Goal: Task Accomplishment & Management: Manage account settings

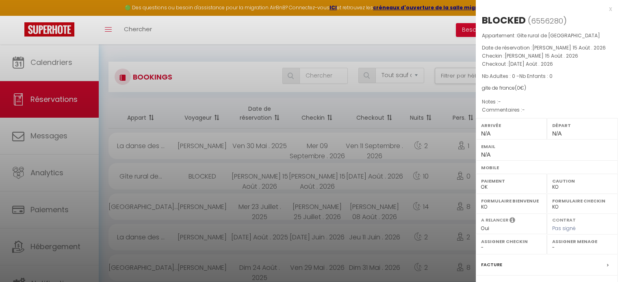
select select "not_cancelled"
select select "KO"
select select "0"
click at [199, 92] on div at bounding box center [309, 141] width 618 height 282
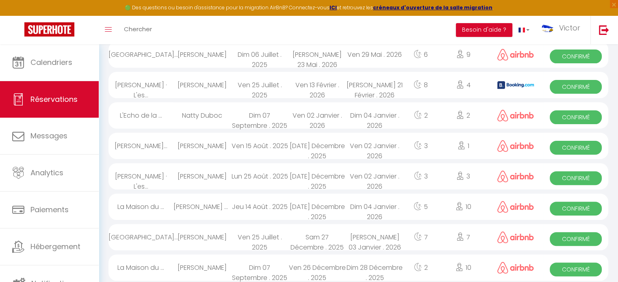
scroll to position [284, 0]
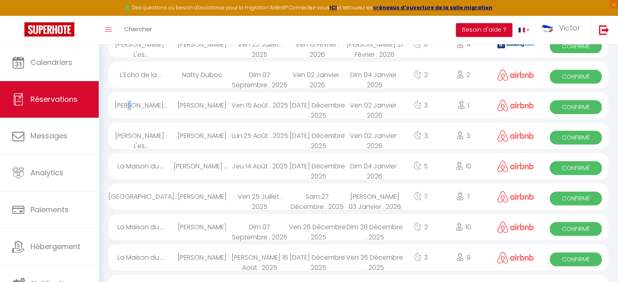
click at [130, 100] on div "[PERSON_NAME]..." at bounding box center [140, 105] width 65 height 26
select select "OK"
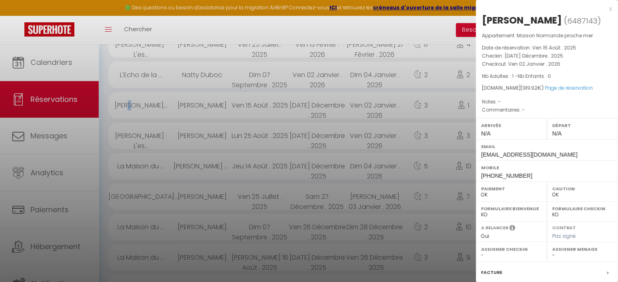
drag, startPoint x: 481, startPoint y: 18, endPoint x: 558, endPoint y: 18, distance: 76.4
click at [558, 18] on h2 "[PERSON_NAME] ( 6487143 )" at bounding box center [547, 21] width 130 height 14
copy div "[PERSON_NAME]"
click at [344, 143] on div at bounding box center [309, 141] width 618 height 282
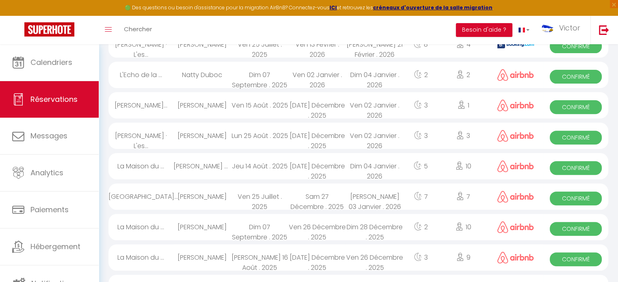
click at [347, 138] on div "Ven 02 Janvier . 2026" at bounding box center [374, 136] width 57 height 26
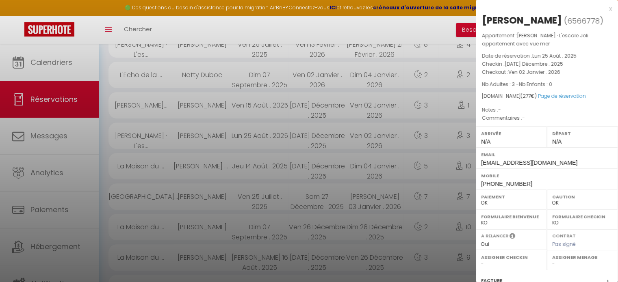
drag, startPoint x: 532, startPoint y: 19, endPoint x: 479, endPoint y: 24, distance: 53.8
click at [479, 24] on div "[PERSON_NAME] ( 6566778 ) Appartement : [PERSON_NAME] · L'escale Joli apparteme…" at bounding box center [547, 194] width 142 height 361
copy div "[PERSON_NAME]"
click at [247, 166] on div at bounding box center [309, 141] width 618 height 282
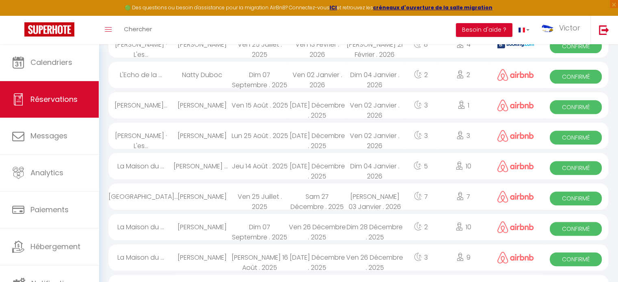
click at [199, 164] on div "[PERSON_NAME] Beuvain [PERSON_NAME]" at bounding box center [201, 166] width 57 height 26
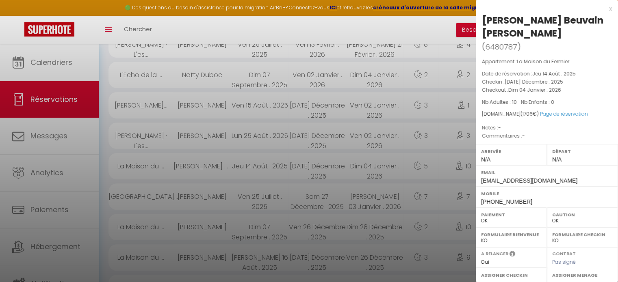
click at [234, 198] on div at bounding box center [309, 141] width 618 height 282
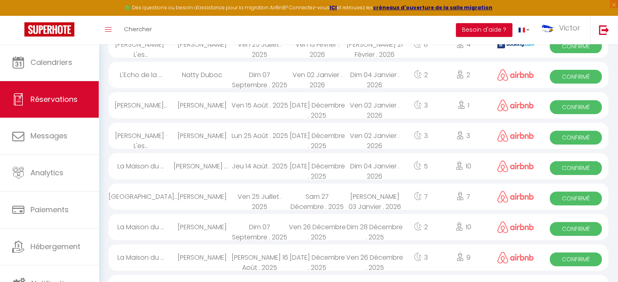
click at [239, 191] on div "Ven 25 Juillet . 2025" at bounding box center [259, 197] width 57 height 26
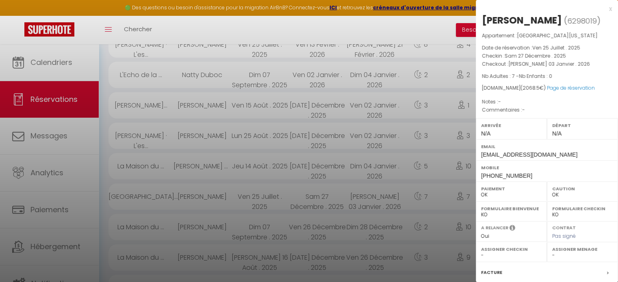
click at [278, 140] on div at bounding box center [309, 141] width 618 height 282
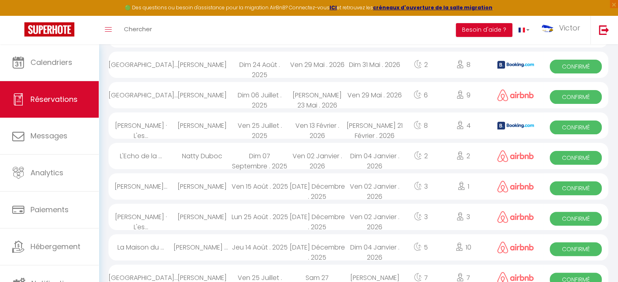
scroll to position [0, 0]
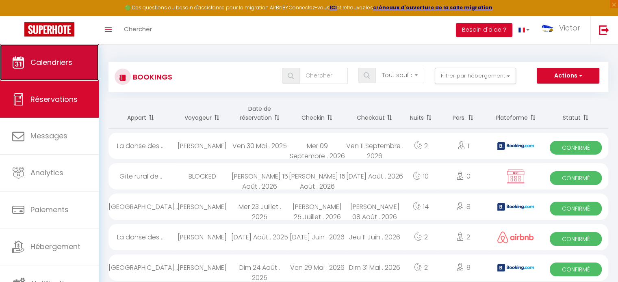
click at [55, 64] on span "Calendriers" at bounding box center [51, 62] width 42 height 10
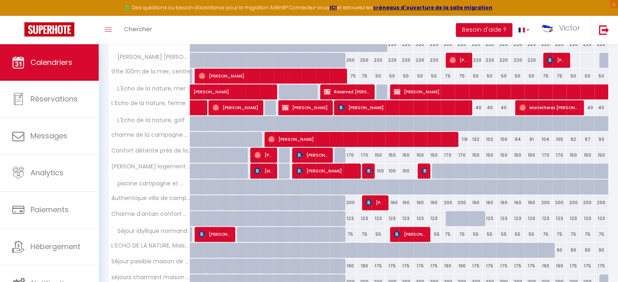
scroll to position [271, 0]
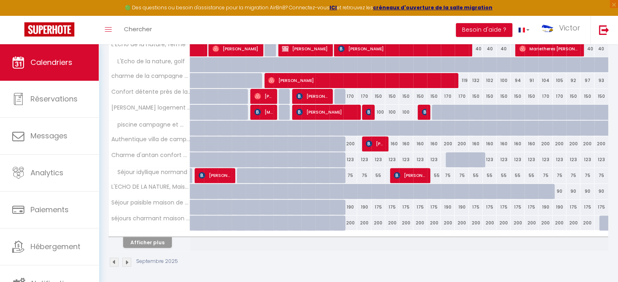
click at [126, 259] on img at bounding box center [126, 262] width 9 height 9
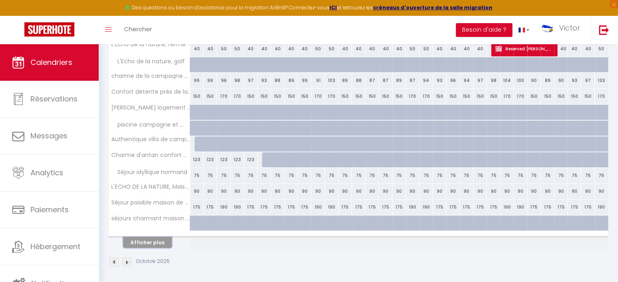
click at [146, 240] on button "Afficher plus" at bounding box center [147, 242] width 49 height 11
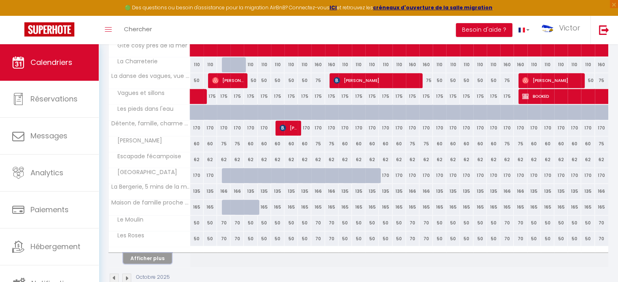
scroll to position [586, 0]
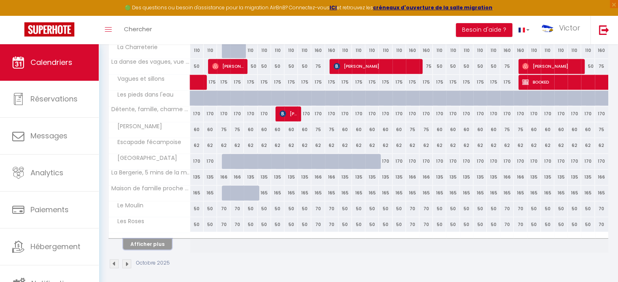
click at [149, 242] on button "Afficher plus" at bounding box center [147, 244] width 49 height 11
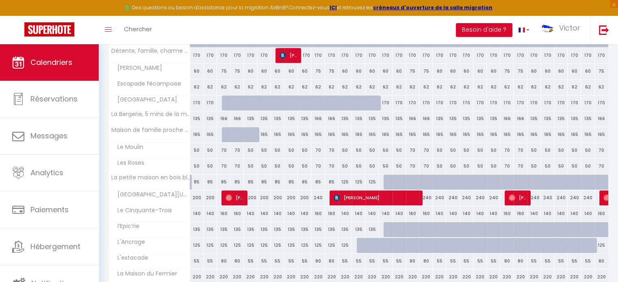
scroll to position [724, 0]
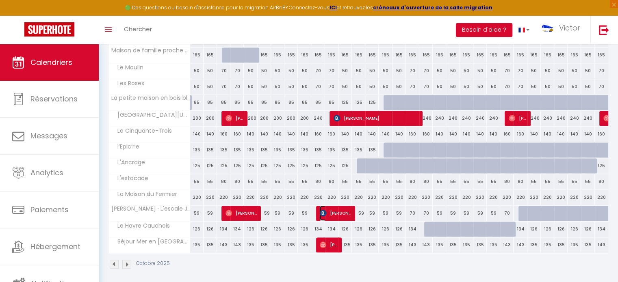
click at [336, 206] on span "[PERSON_NAME]" at bounding box center [335, 213] width 31 height 15
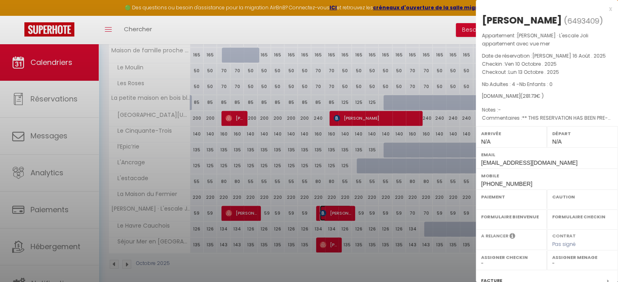
select select "OK"
select select "KO"
select select "0"
select select "1"
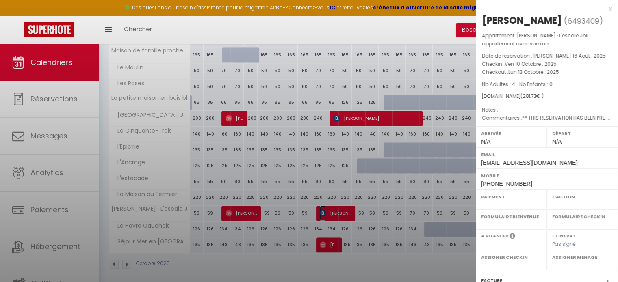
select select
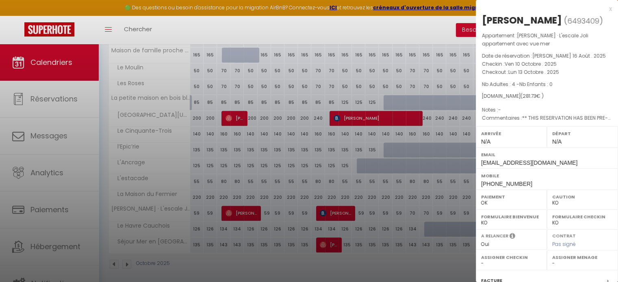
click at [378, 189] on div at bounding box center [309, 141] width 618 height 282
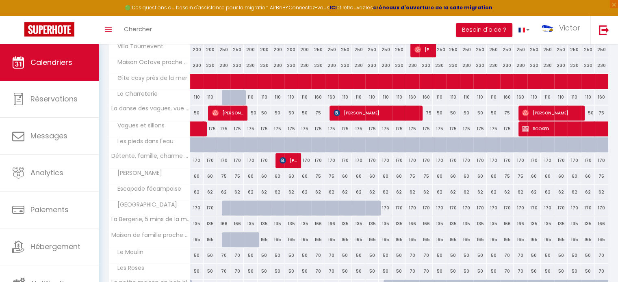
scroll to position [521, 0]
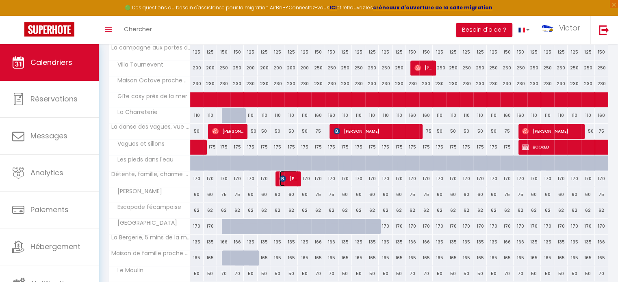
click at [288, 173] on span "[PERSON_NAME]" at bounding box center [288, 178] width 18 height 15
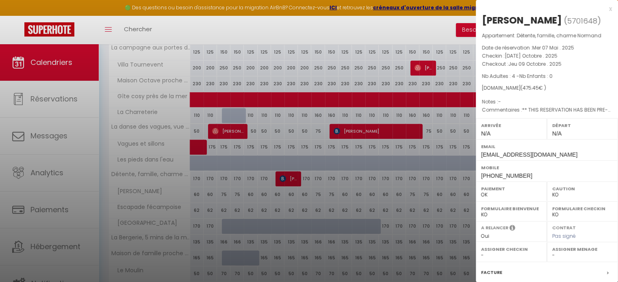
click at [223, 157] on div at bounding box center [309, 141] width 618 height 282
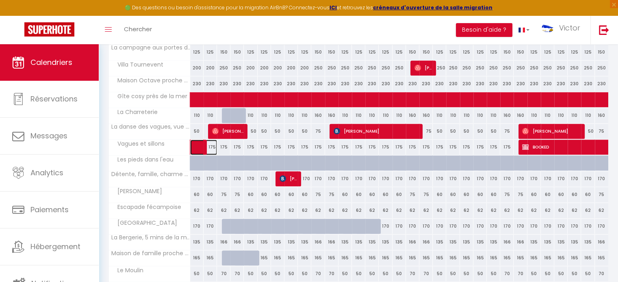
click at [195, 141] on link at bounding box center [196, 147] width 13 height 15
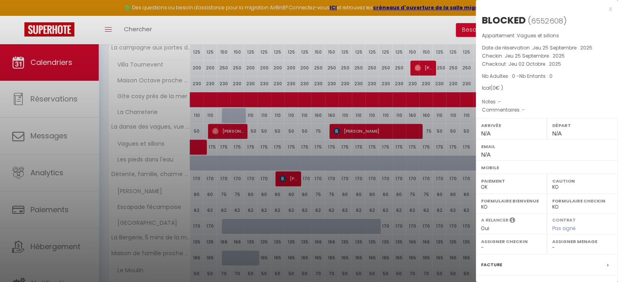
click at [221, 130] on div at bounding box center [309, 141] width 618 height 282
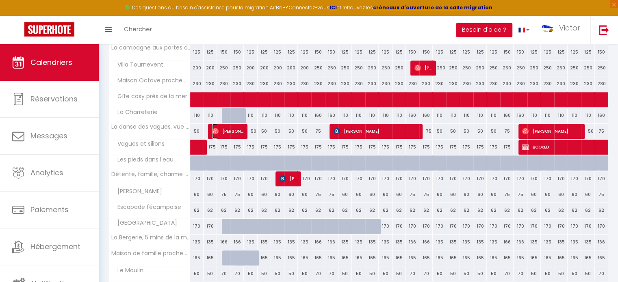
click at [232, 128] on span "[PERSON_NAME]" at bounding box center [227, 130] width 31 height 15
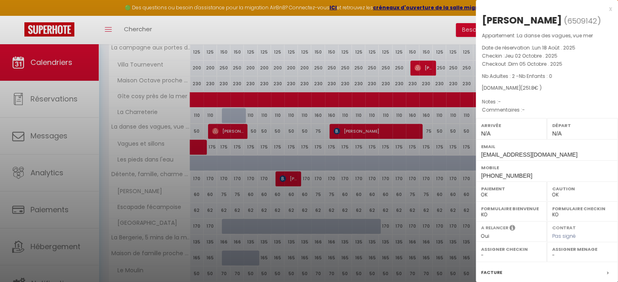
click at [370, 201] on div at bounding box center [309, 141] width 618 height 282
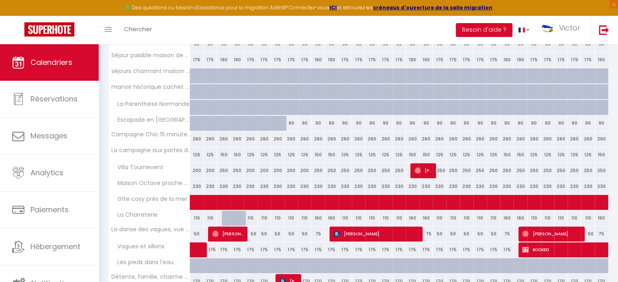
scroll to position [399, 0]
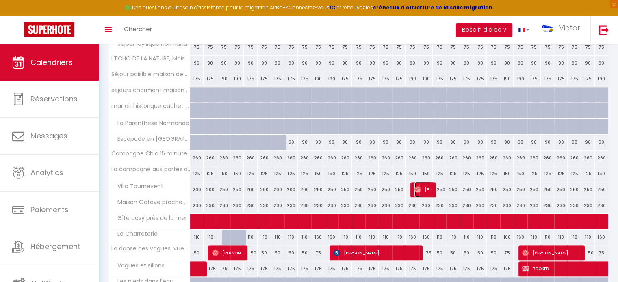
click at [424, 188] on span "[PERSON_NAME]" at bounding box center [423, 189] width 18 height 15
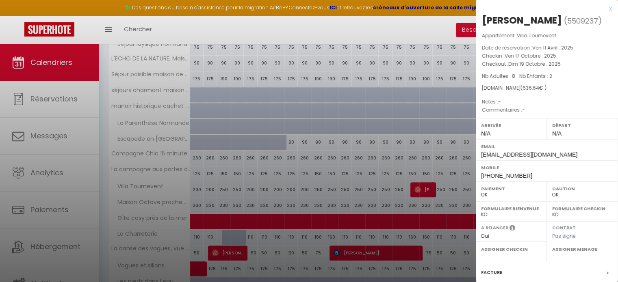
click at [354, 171] on div at bounding box center [309, 141] width 618 height 282
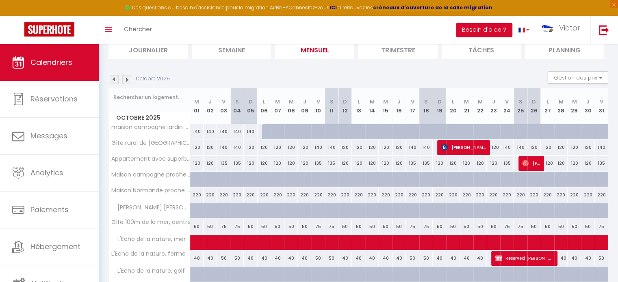
scroll to position [74, 0]
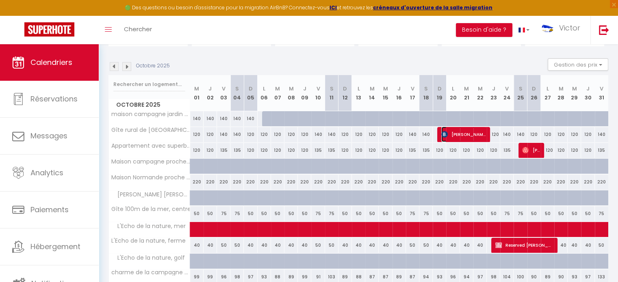
click at [457, 132] on span "[PERSON_NAME]" at bounding box center [463, 134] width 45 height 15
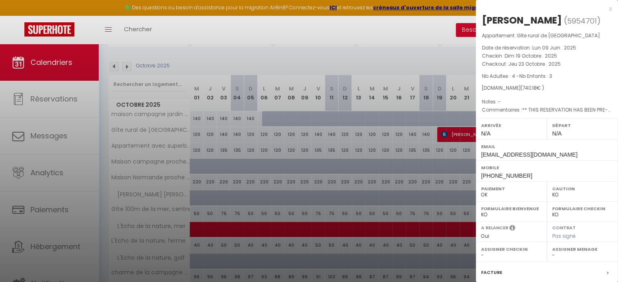
click at [366, 136] on div at bounding box center [309, 141] width 618 height 282
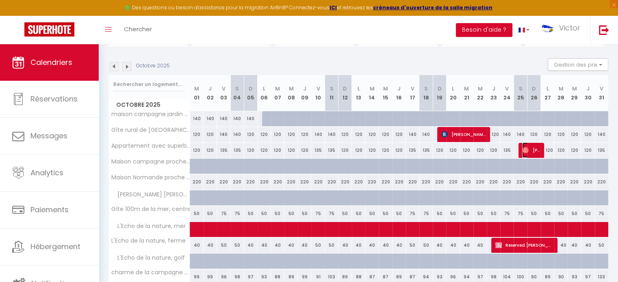
click at [533, 147] on span "[PERSON_NAME]" at bounding box center [531, 150] width 18 height 15
select select "OK"
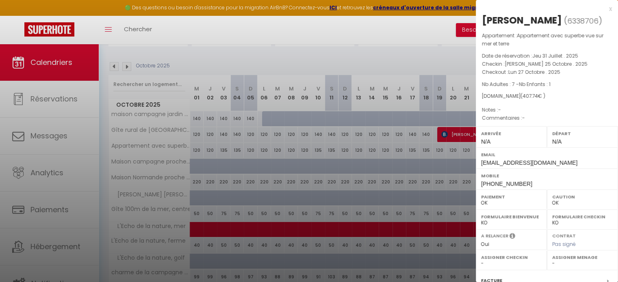
drag, startPoint x: 292, startPoint y: 168, endPoint x: 371, endPoint y: 183, distance: 80.3
click at [292, 167] on div at bounding box center [309, 141] width 618 height 282
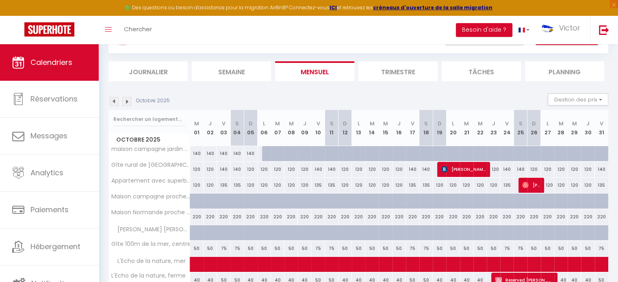
scroll to position [33, 0]
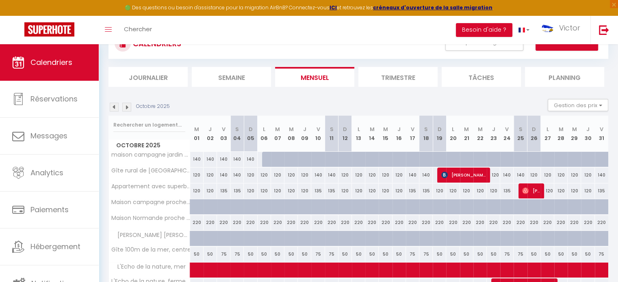
click at [129, 108] on img at bounding box center [126, 107] width 9 height 9
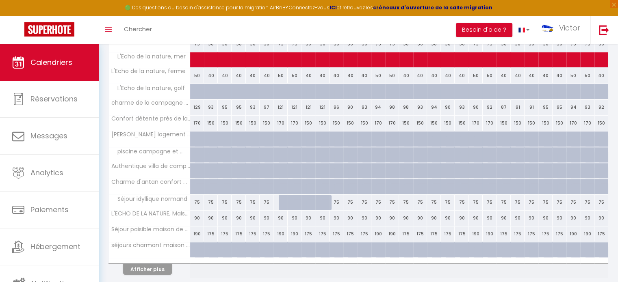
scroll to position [271, 0]
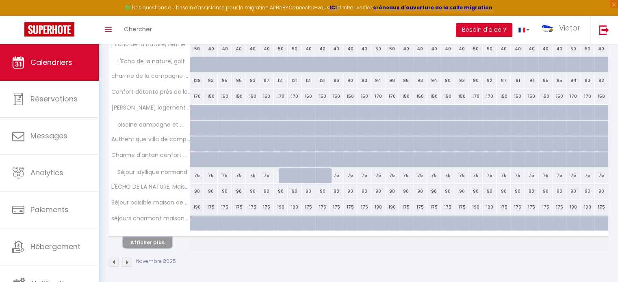
click at [149, 240] on button "Afficher plus" at bounding box center [147, 242] width 49 height 11
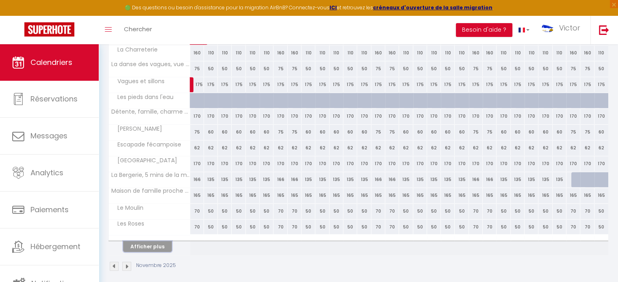
scroll to position [586, 0]
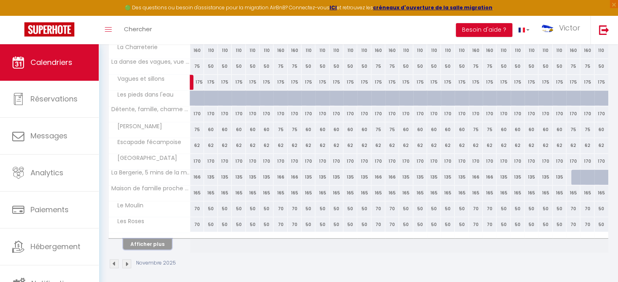
click at [145, 242] on button "Afficher plus" at bounding box center [147, 244] width 49 height 11
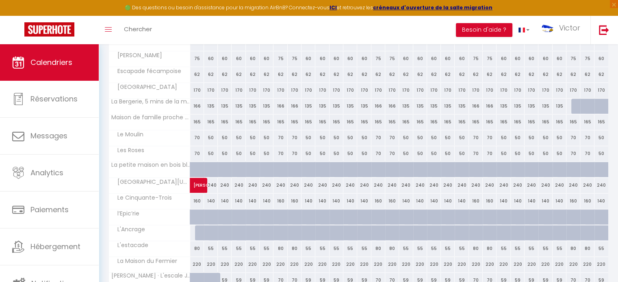
scroll to position [667, 0]
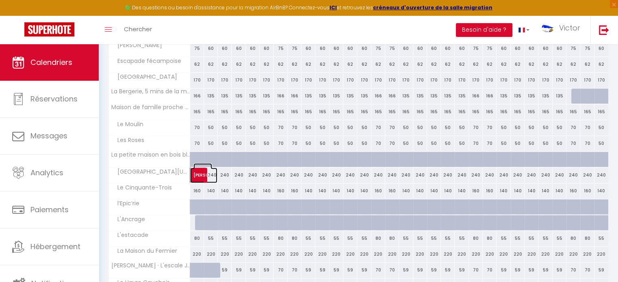
click at [199, 178] on span at bounding box center [208, 175] width 19 height 15
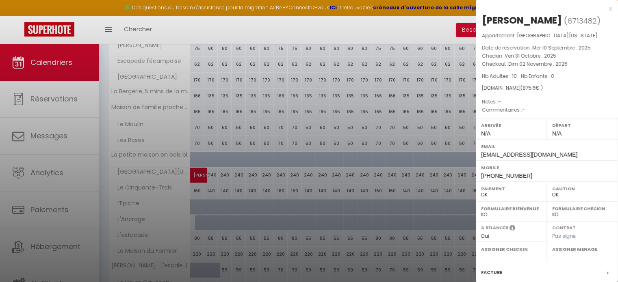
click at [292, 193] on div at bounding box center [309, 141] width 618 height 282
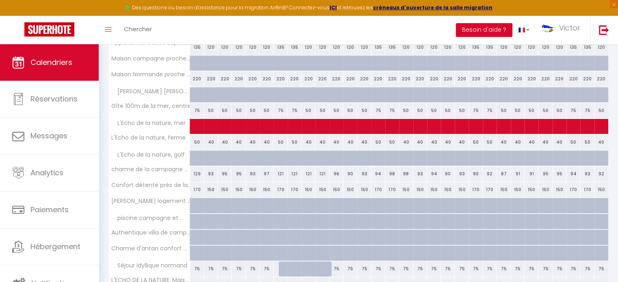
scroll to position [0, 0]
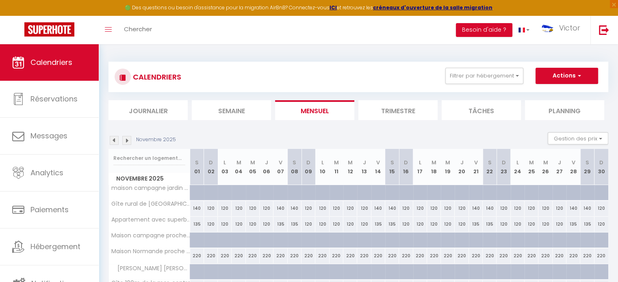
click at [128, 138] on img at bounding box center [126, 140] width 9 height 9
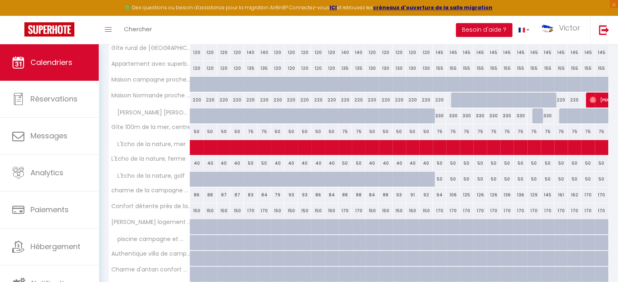
scroll to position [162, 0]
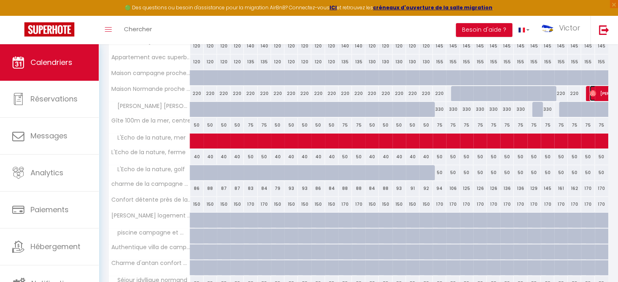
click at [601, 91] on span "[PERSON_NAME]" at bounding box center [617, 93] width 56 height 15
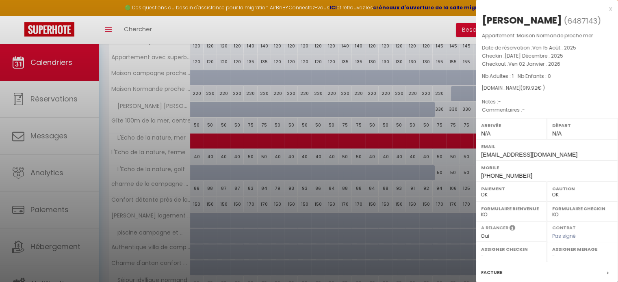
click at [392, 90] on div at bounding box center [309, 141] width 618 height 282
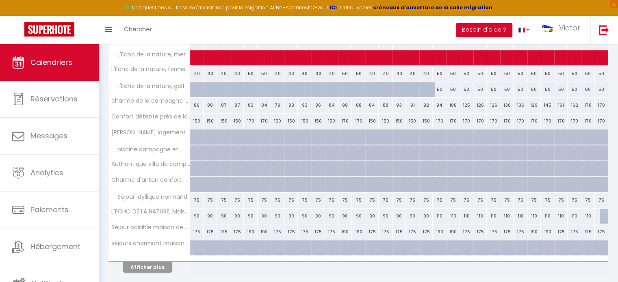
scroll to position [271, 0]
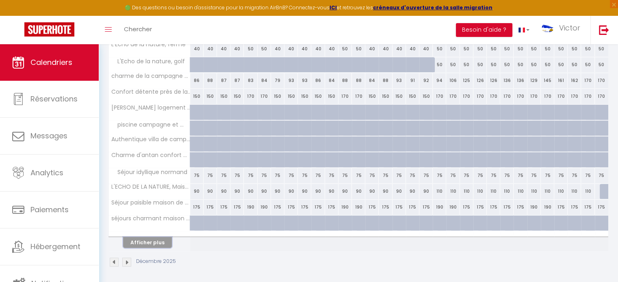
click at [163, 237] on button "Afficher plus" at bounding box center [147, 242] width 49 height 11
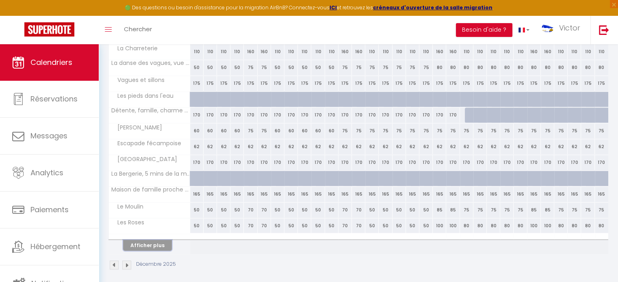
scroll to position [586, 0]
click at [155, 240] on button "Afficher plus" at bounding box center [147, 244] width 49 height 11
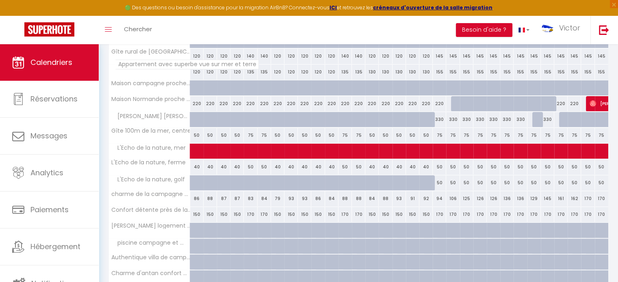
scroll to position [33, 0]
